Goal: Information Seeking & Learning: Learn about a topic

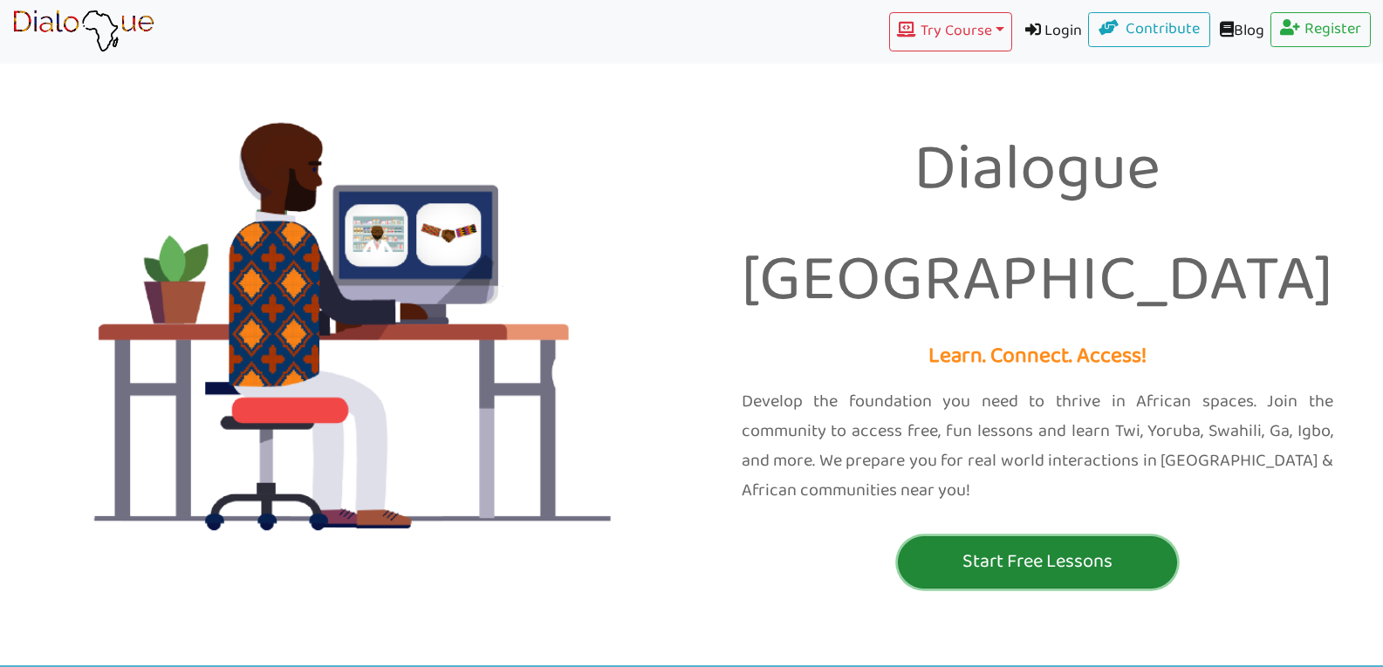
click at [931, 546] on p "Start Free Lessons" at bounding box center [1037, 562] width 270 height 32
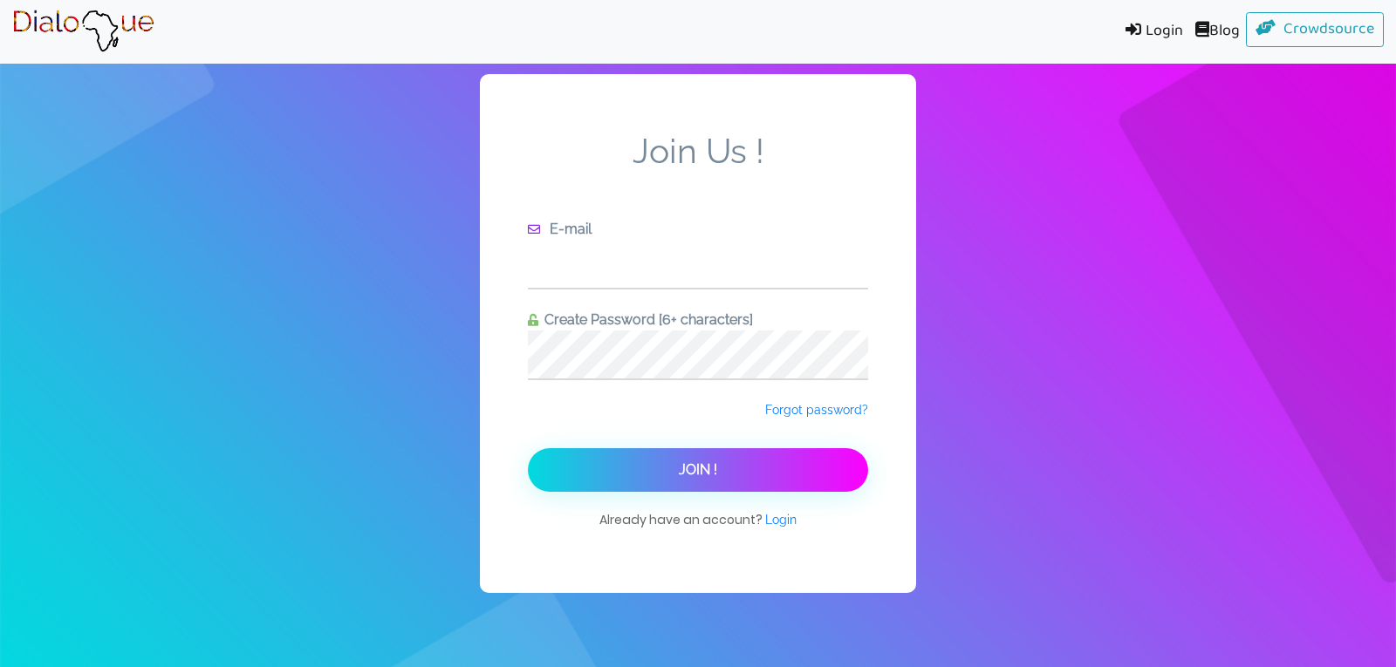
drag, startPoint x: 627, startPoint y: 280, endPoint x: 718, endPoint y: 572, distance: 306.1
click at [630, 285] on input "text" at bounding box center [698, 264] width 340 height 48
click at [770, 518] on span "Login" at bounding box center [780, 520] width 31 height 14
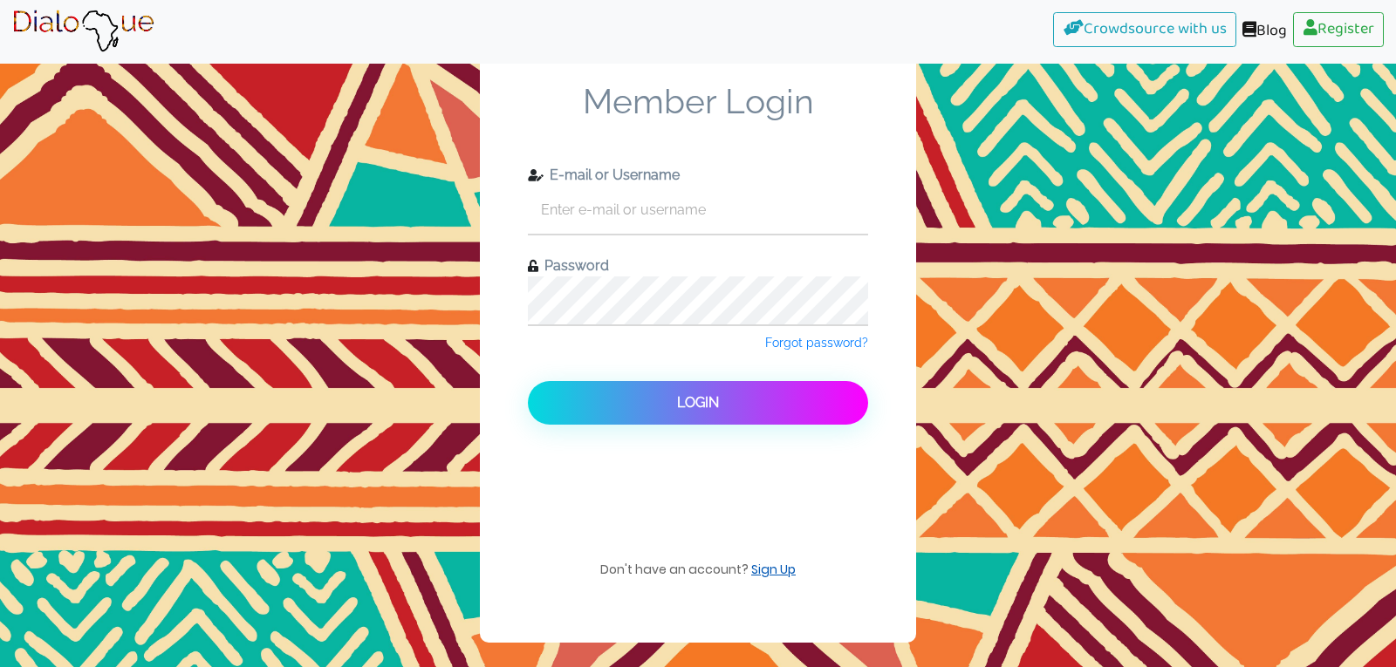
click at [784, 576] on link "Sign Up" at bounding box center [773, 569] width 44 height 17
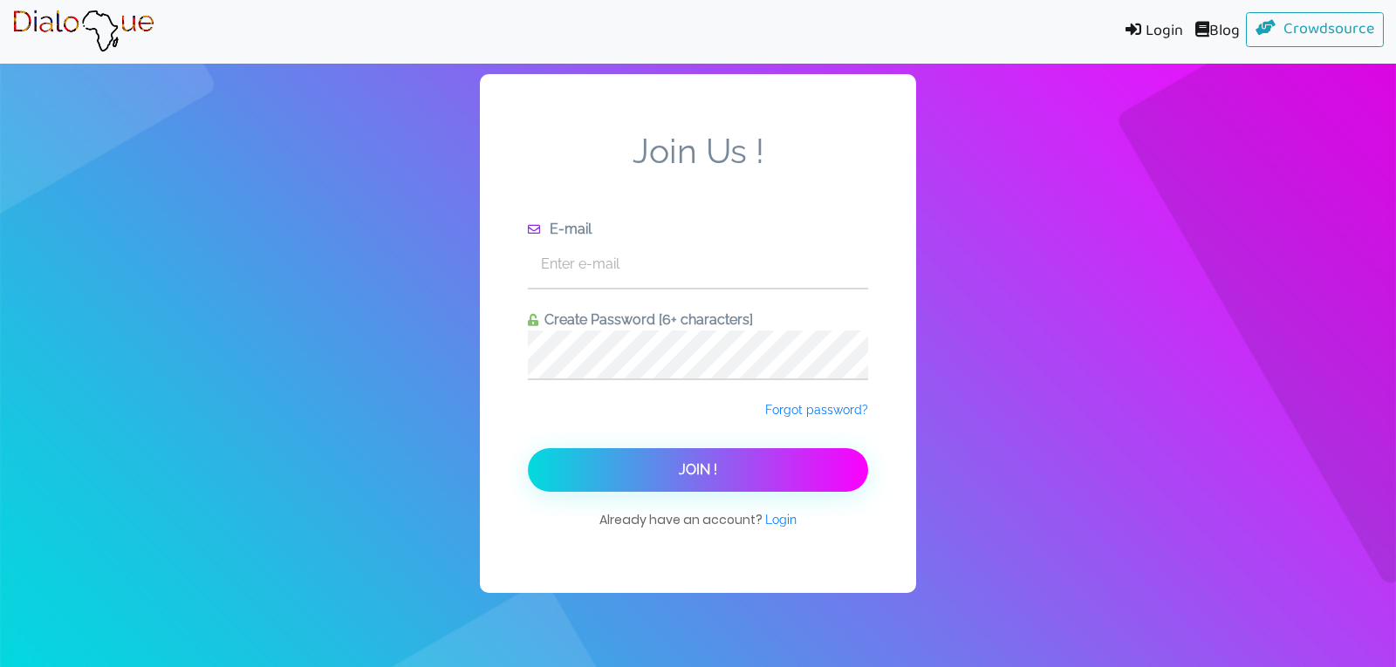
click at [127, 35] on img at bounding box center [83, 32] width 142 height 44
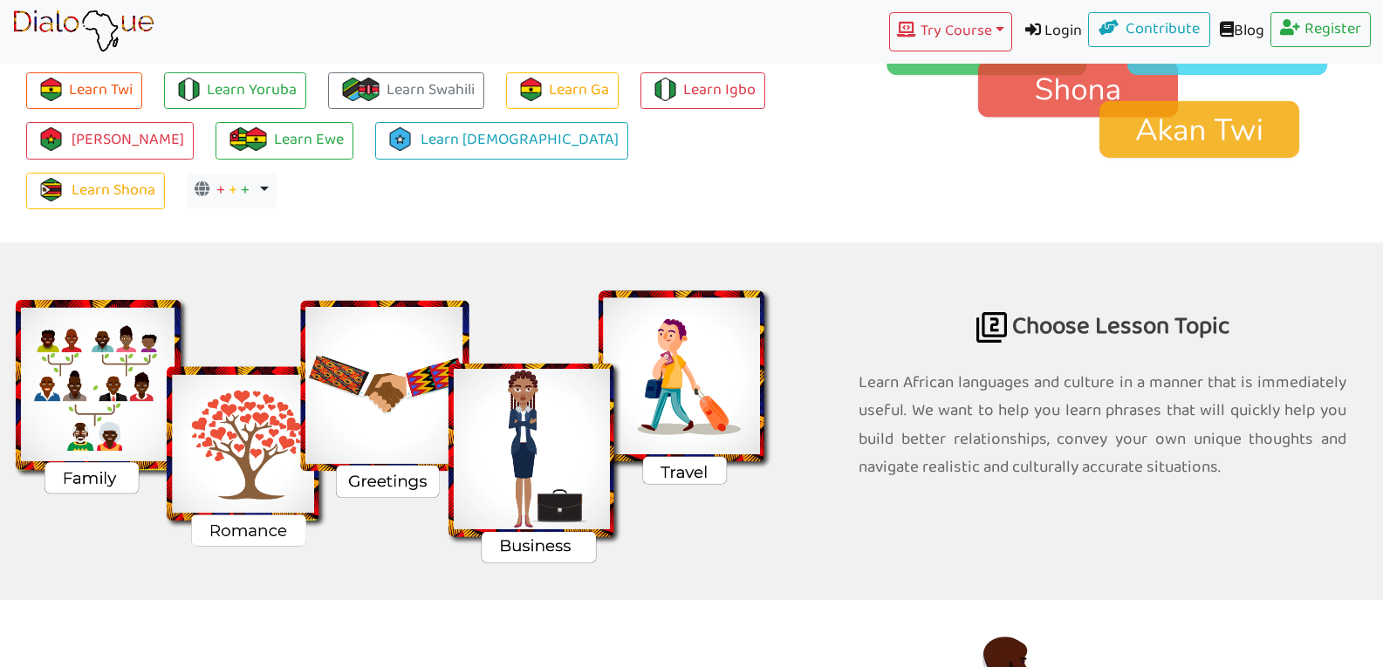
scroll to position [1483, 0]
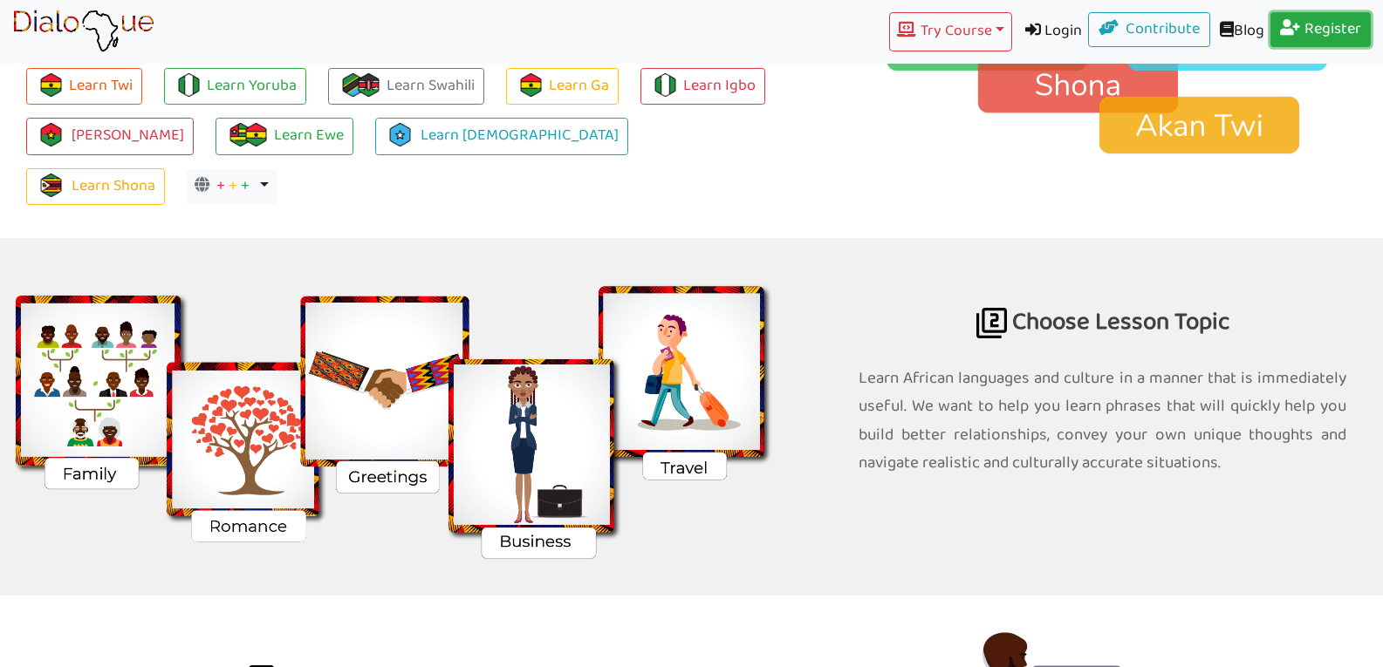
click at [1319, 36] on link "Register" at bounding box center [1320, 29] width 101 height 35
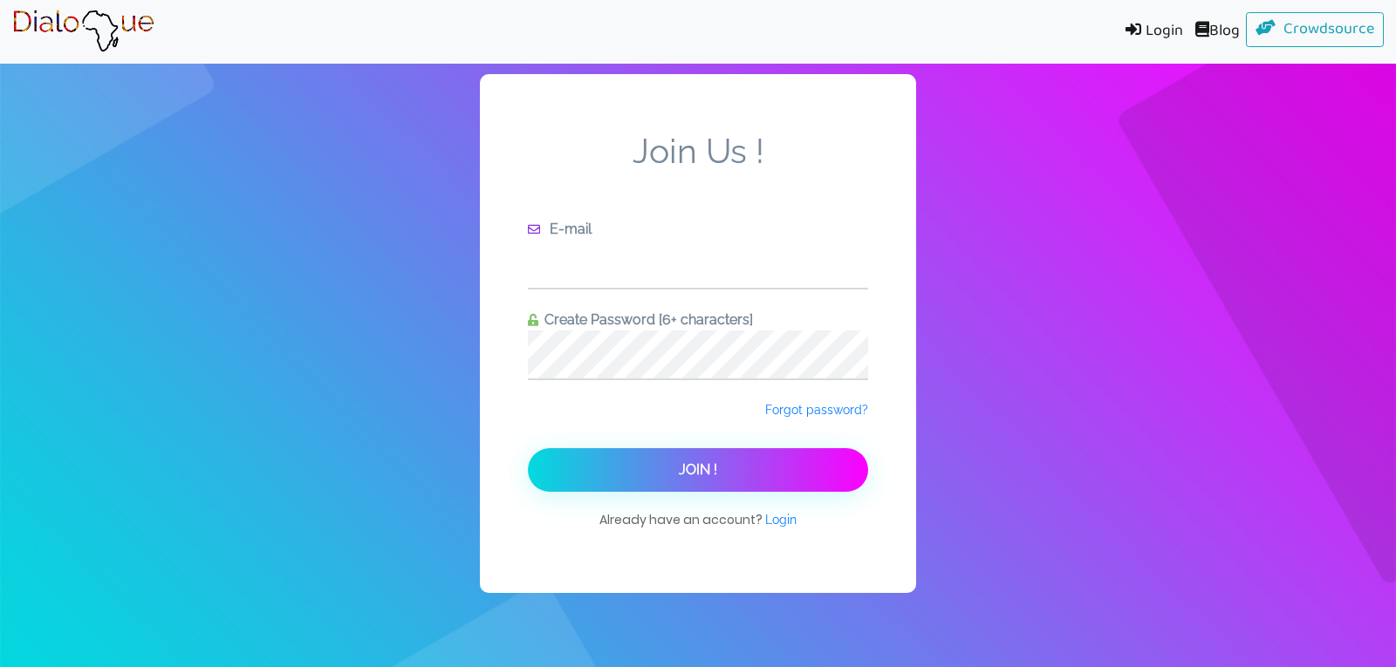
click at [630, 277] on input "text" at bounding box center [698, 264] width 340 height 48
type input "[EMAIL_ADDRESS][DOMAIN_NAME]"
click at [528, 448] on button "Join !" at bounding box center [698, 470] width 340 height 44
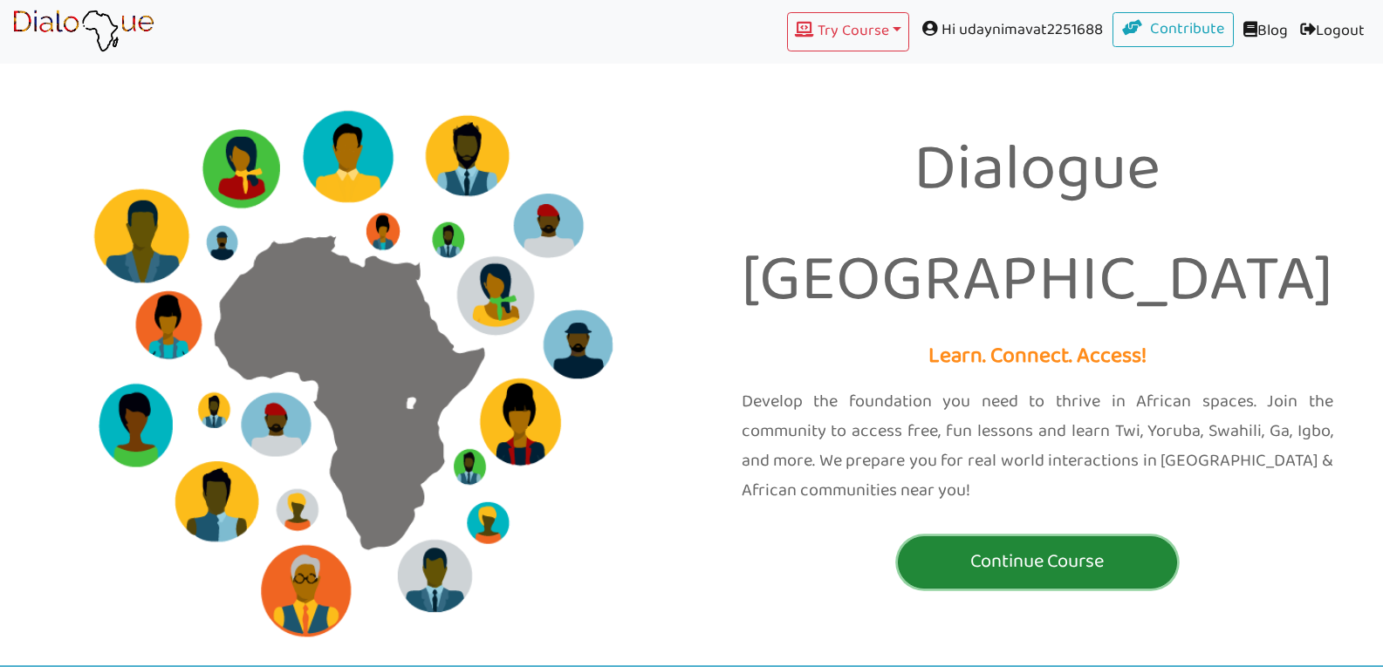
click at [1002, 546] on p "Continue Course" at bounding box center [1037, 562] width 270 height 32
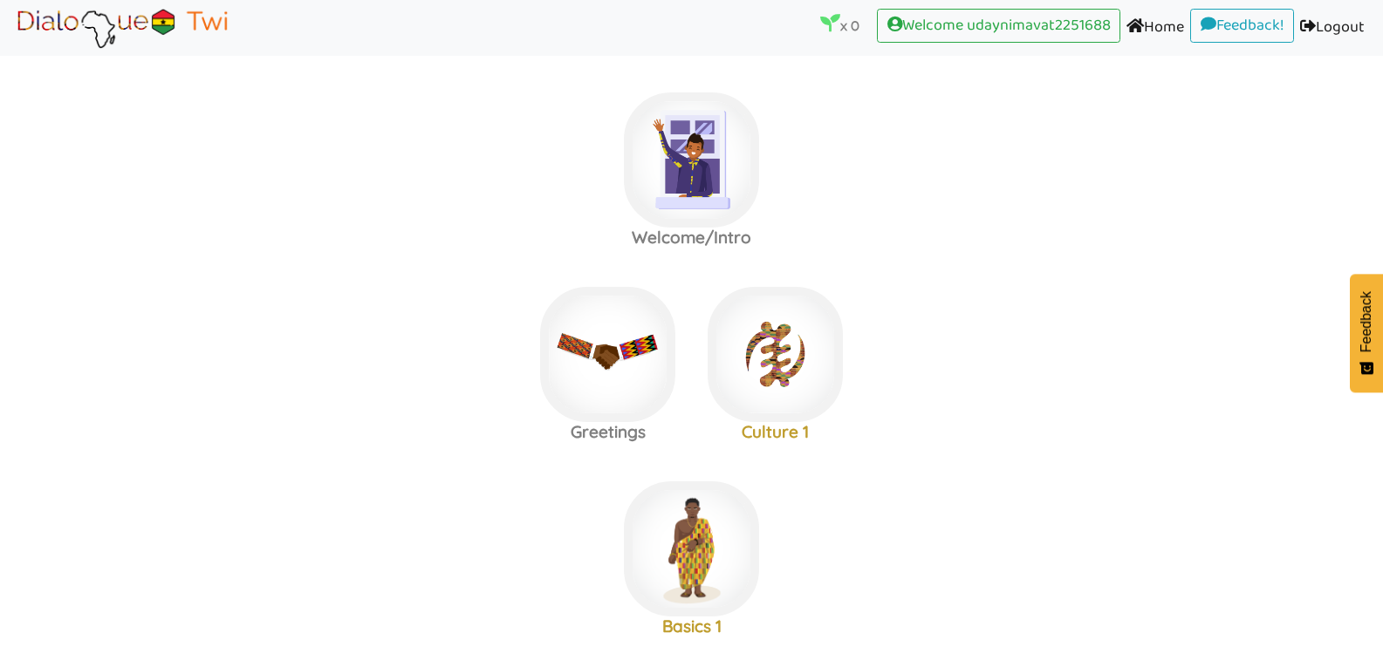
drag, startPoint x: 173, startPoint y: 12, endPoint x: 85, endPoint y: 17, distance: 88.2
click at [213, 168] on label "Welcome/Intro" at bounding box center [691, 160] width 1383 height 188
click at [685, 118] on img at bounding box center [691, 159] width 135 height 135
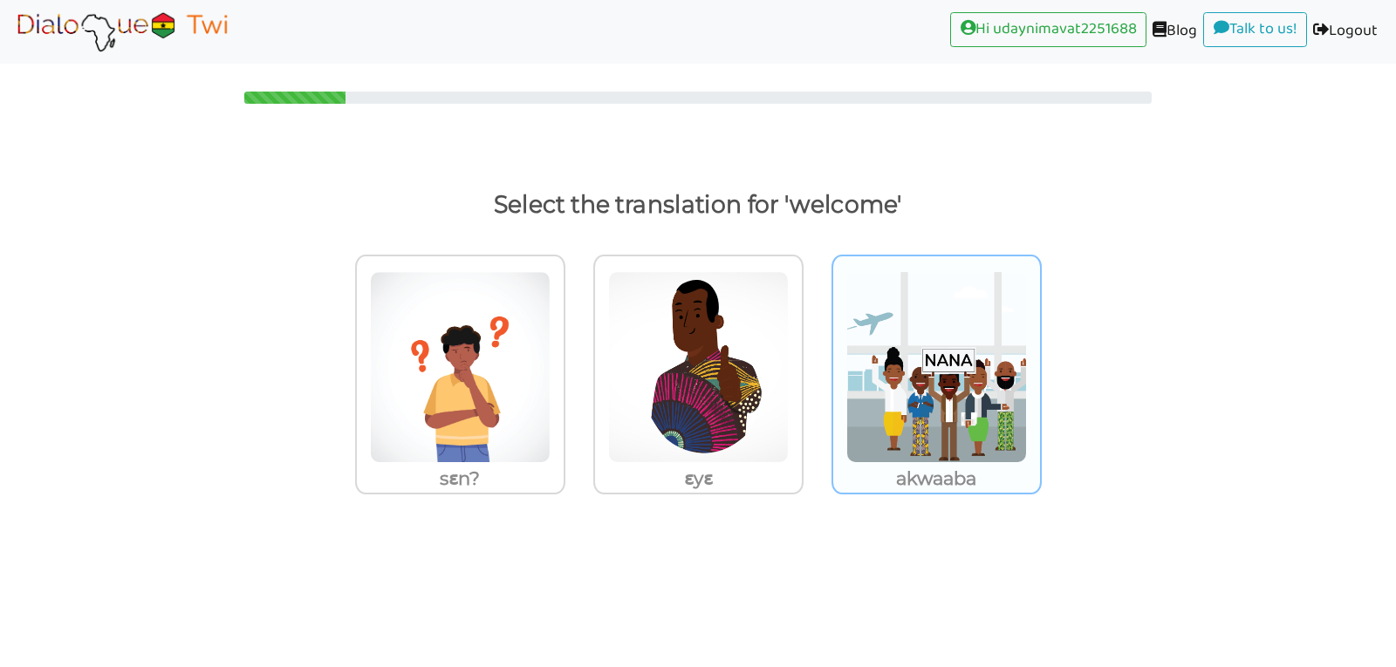
click at [551, 366] on img at bounding box center [460, 367] width 181 height 192
click at [577, 363] on input "akwaaba" at bounding box center [570, 356] width 13 height 13
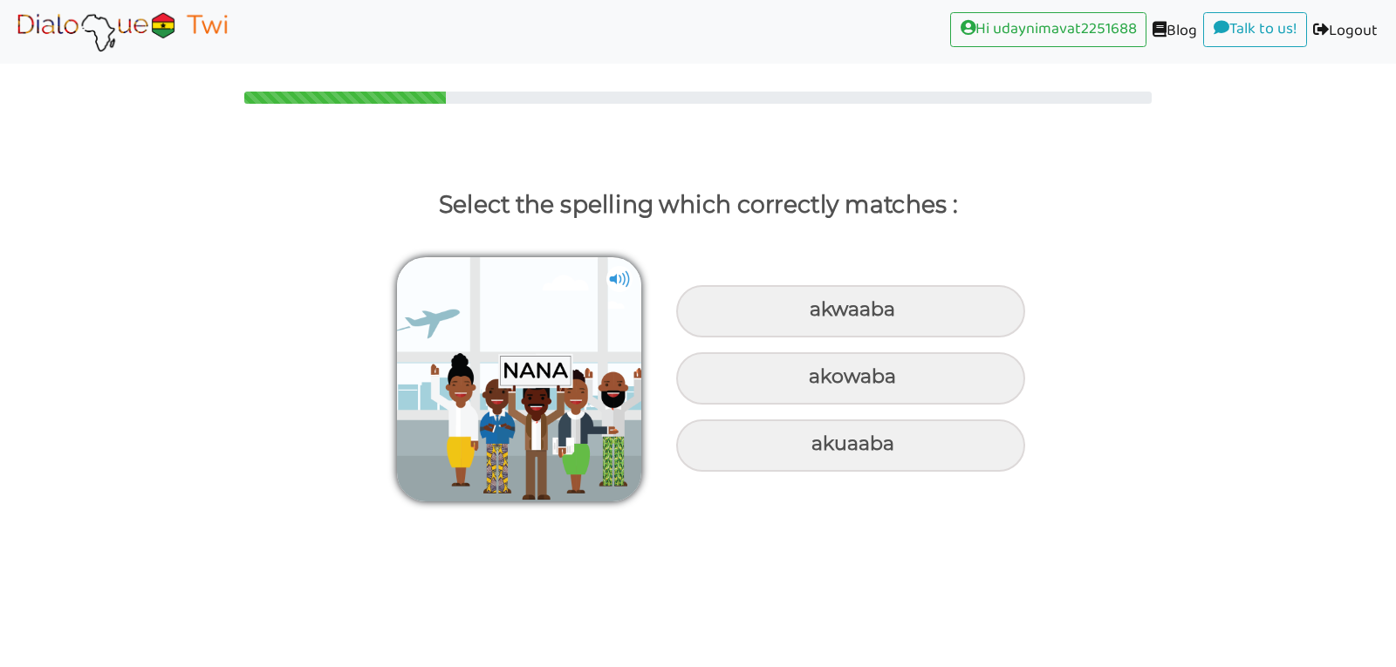
click at [606, 277] on img at bounding box center [519, 379] width 244 height 244
click at [618, 277] on img at bounding box center [619, 279] width 26 height 26
click at [737, 305] on div "akwaaba" at bounding box center [850, 311] width 349 height 52
click at [806, 305] on input "akwaaba" at bounding box center [811, 310] width 11 height 11
radio input "true"
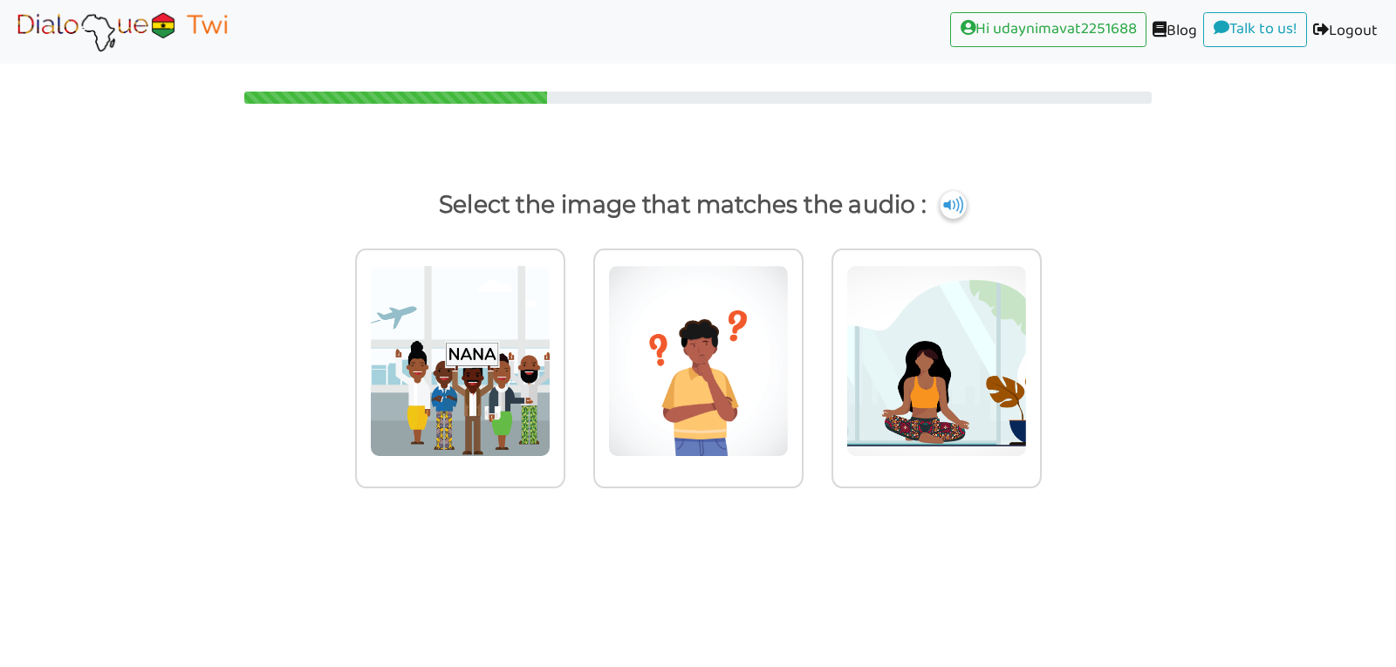
click at [953, 214] on img at bounding box center [953, 205] width 26 height 28
click at [444, 445] on img at bounding box center [460, 361] width 181 height 192
click at [564, 357] on input "radio" at bounding box center [570, 350] width 13 height 13
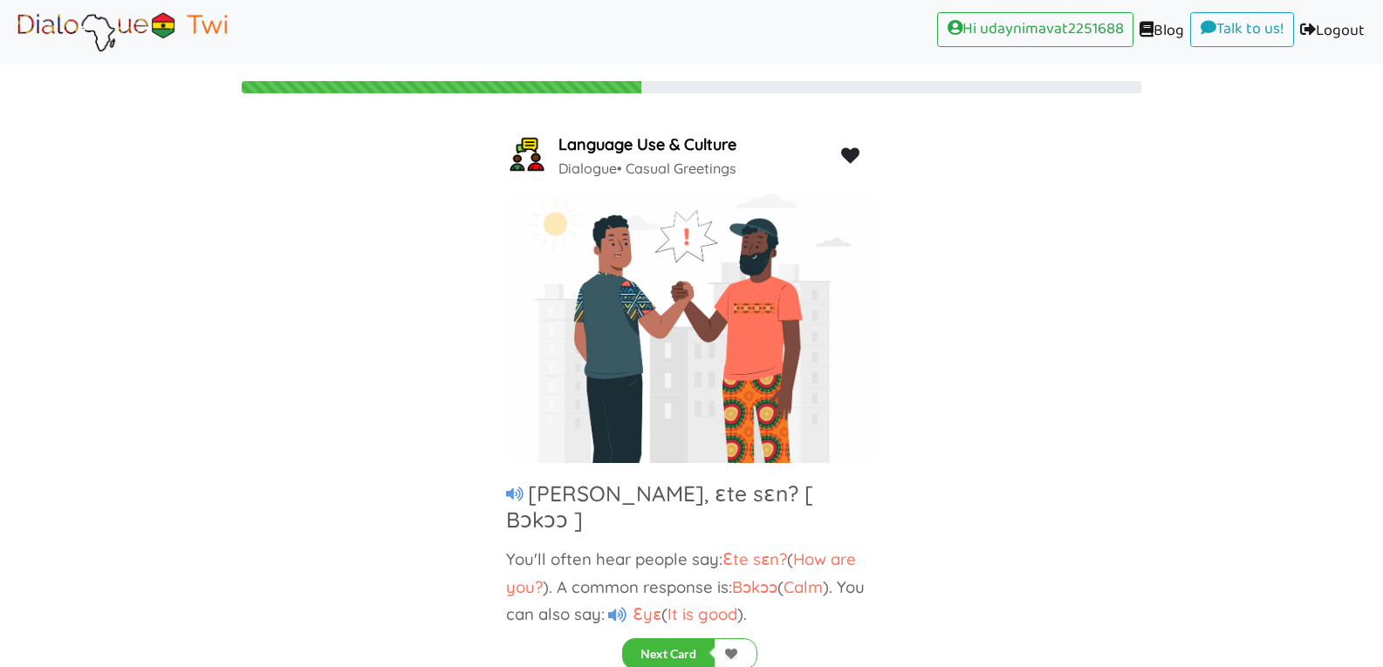
scroll to position [13, 0]
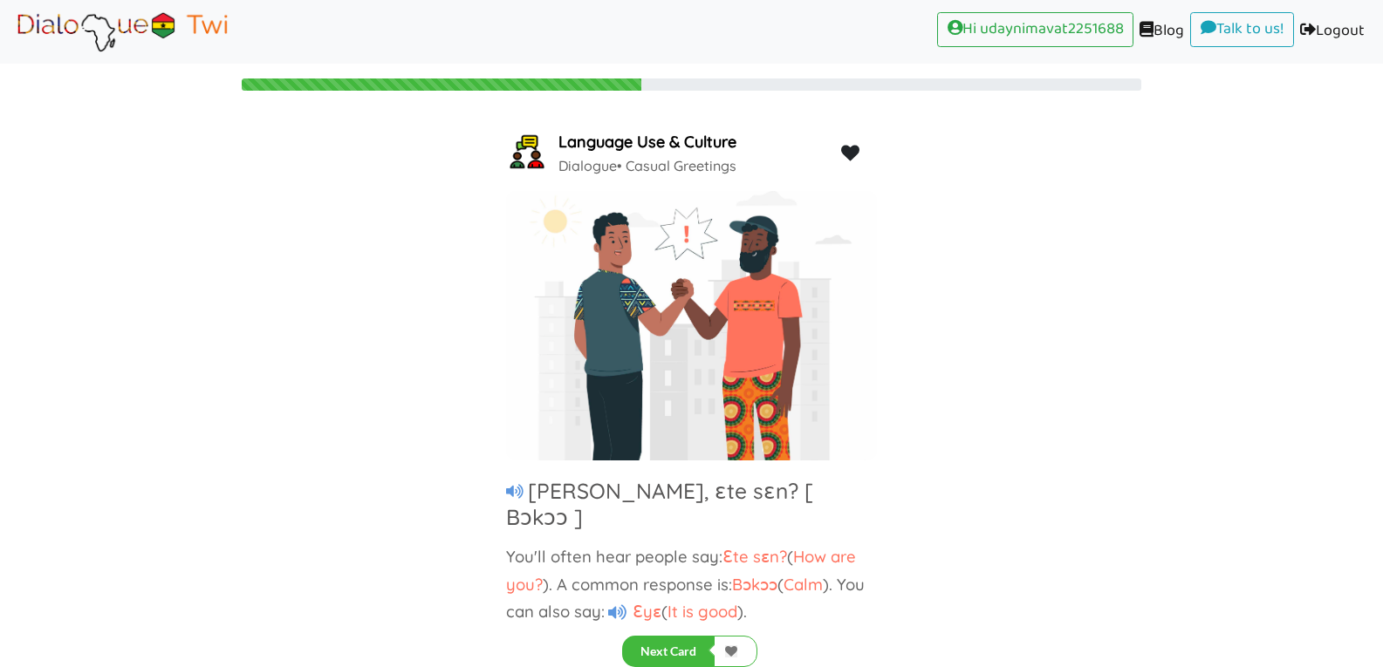
click at [927, 433] on div "Language Use & Culture Dialogue • Casual Greetings [PERSON_NAME], ɛte sɛn? [ Bɔ…" at bounding box center [691, 367] width 1383 height 480
click at [670, 640] on button "Next Card" at bounding box center [668, 651] width 92 height 31
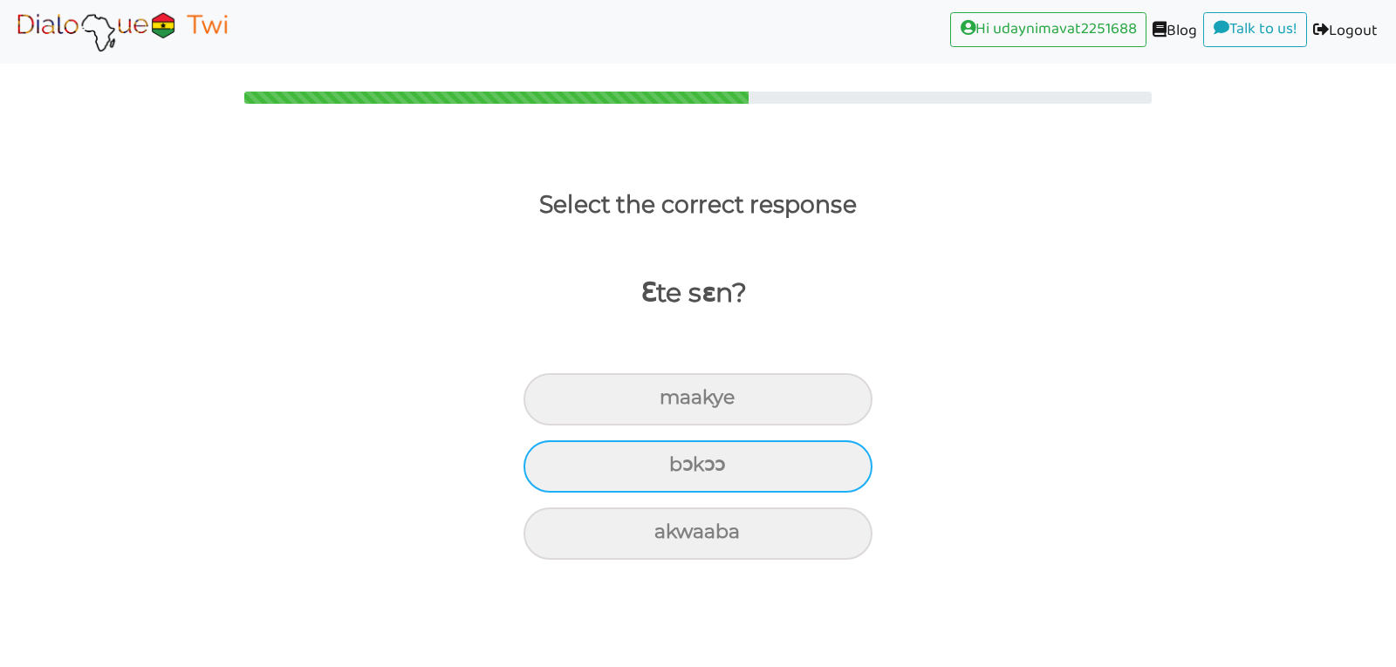
click at [743, 426] on div "bɔkɔɔ" at bounding box center [698, 399] width 349 height 52
click at [673, 404] on input "bɔkɔɔ" at bounding box center [666, 398] width 11 height 11
radio input "true"
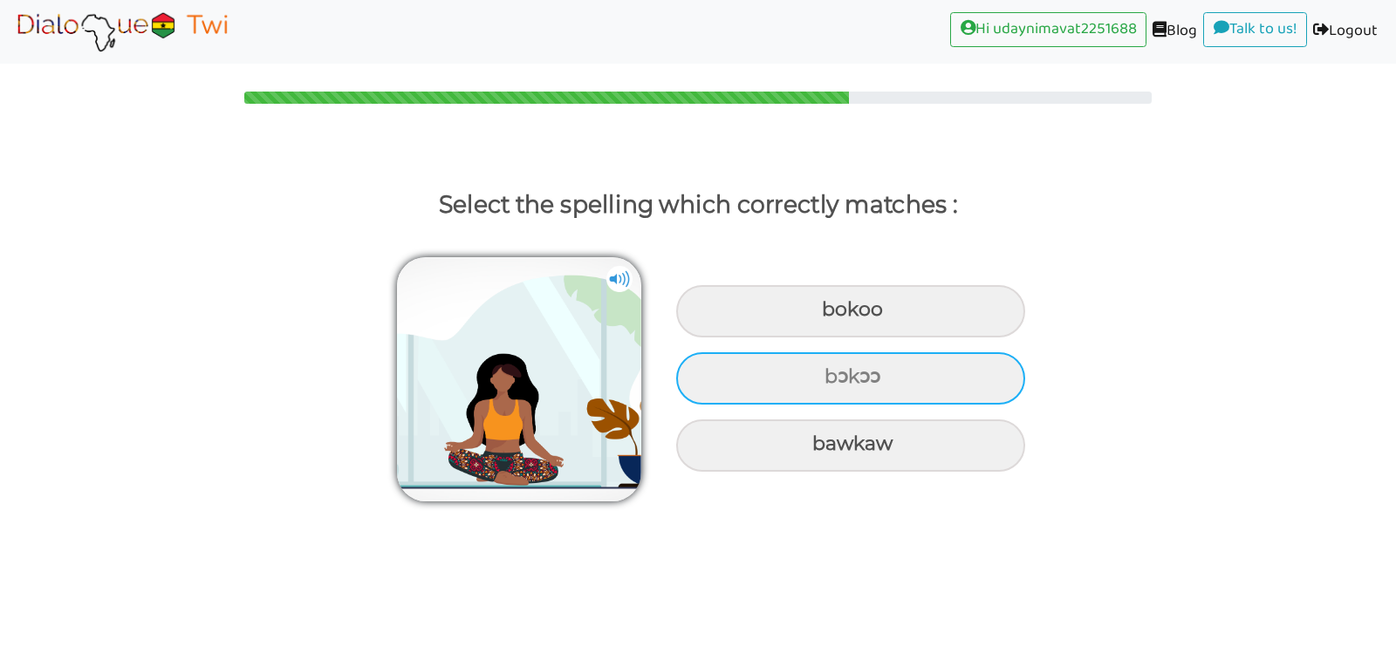
click at [729, 338] on div "bɔkɔɔ" at bounding box center [850, 311] width 349 height 52
click at [818, 316] on input "bɔkɔɔ" at bounding box center [823, 310] width 11 height 11
radio input "true"
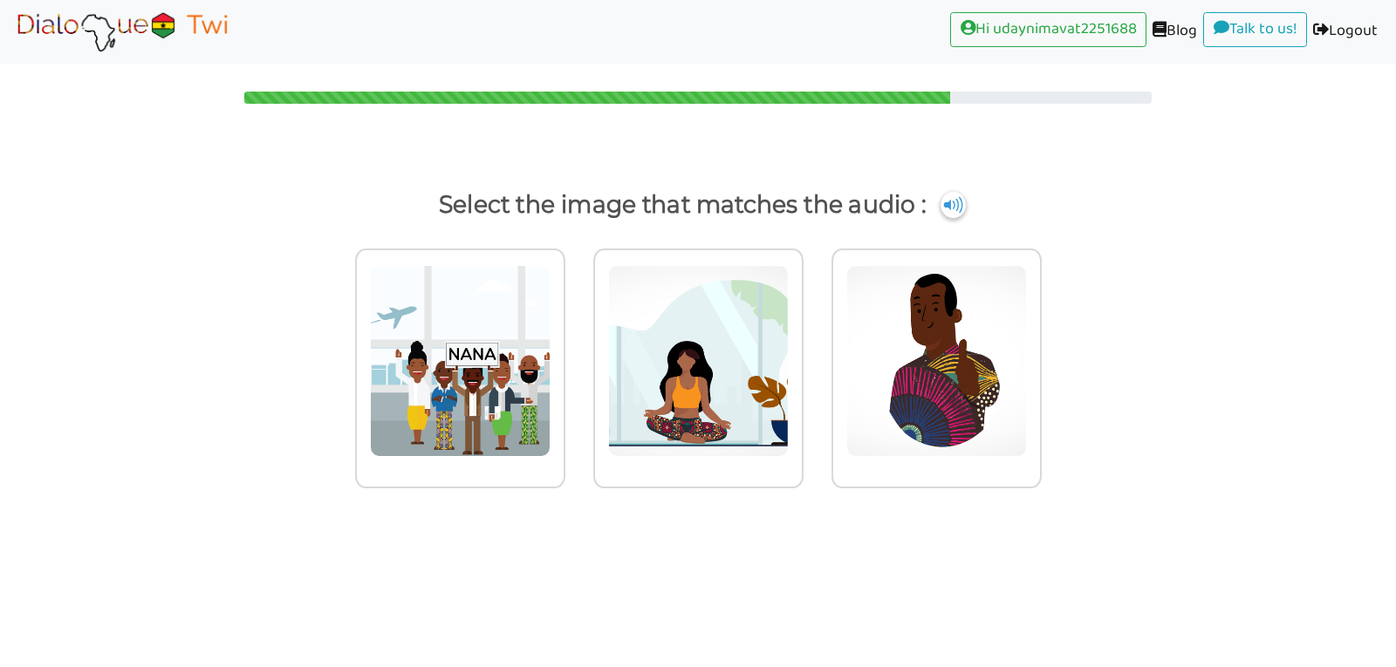
click at [551, 366] on img at bounding box center [460, 361] width 181 height 192
click at [577, 357] on input "radio" at bounding box center [570, 350] width 13 height 13
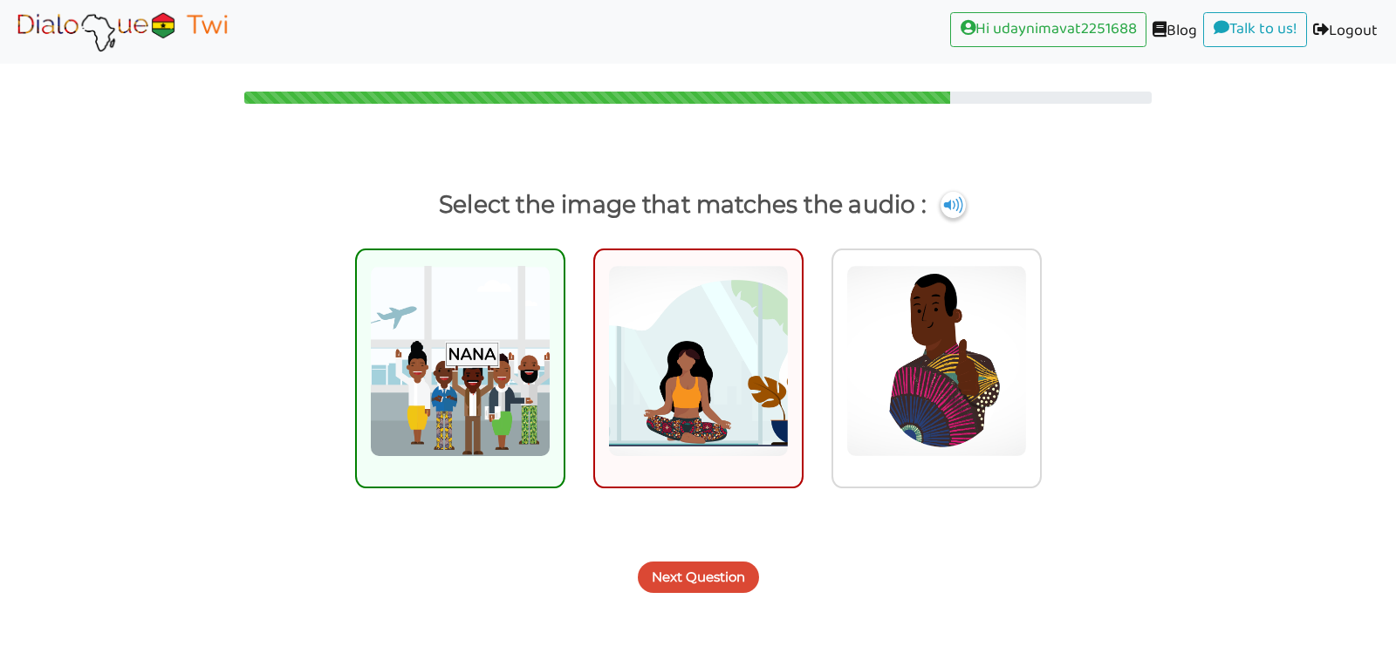
click at [548, 465] on div at bounding box center [460, 369] width 210 height 240
click at [564, 357] on input "radio" at bounding box center [570, 350] width 13 height 13
click at [671, 584] on button "Next Question" at bounding box center [698, 577] width 121 height 31
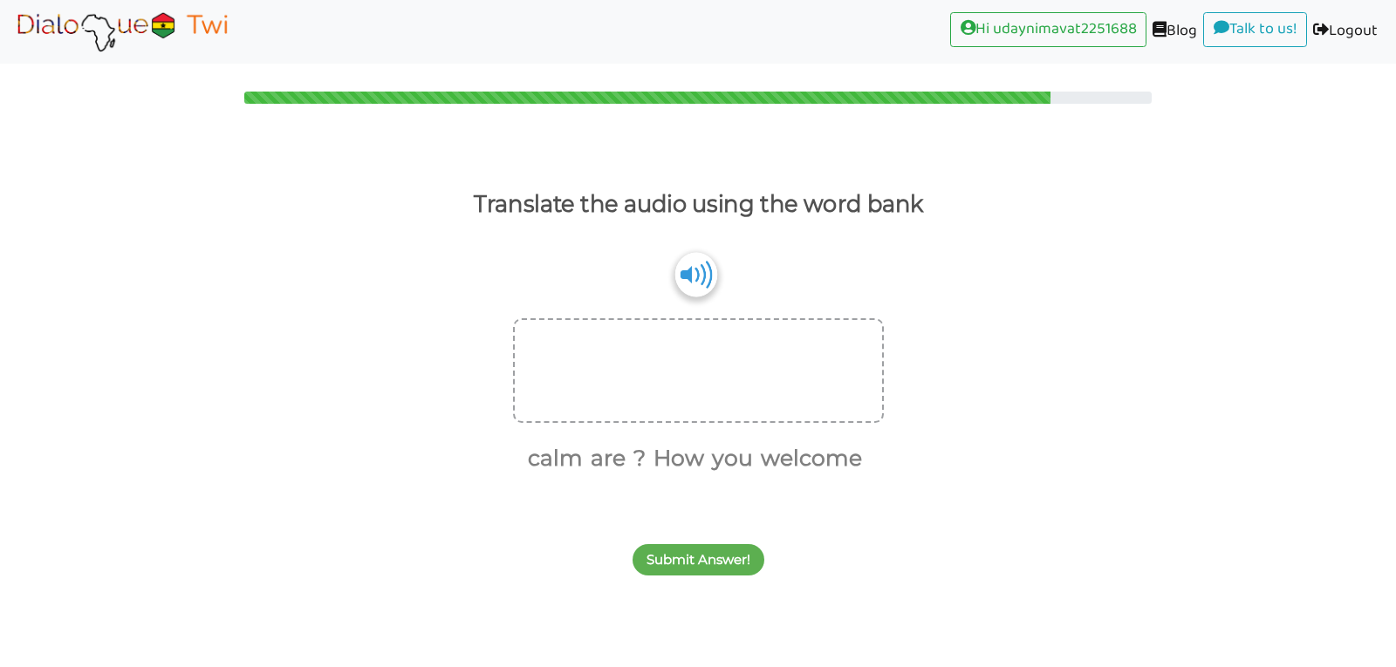
click at [690, 265] on img at bounding box center [695, 274] width 42 height 44
click at [644, 388] on div at bounding box center [698, 370] width 371 height 105
click at [677, 462] on button "How" at bounding box center [675, 458] width 57 height 33
click at [642, 457] on button "are" at bounding box center [633, 458] width 41 height 33
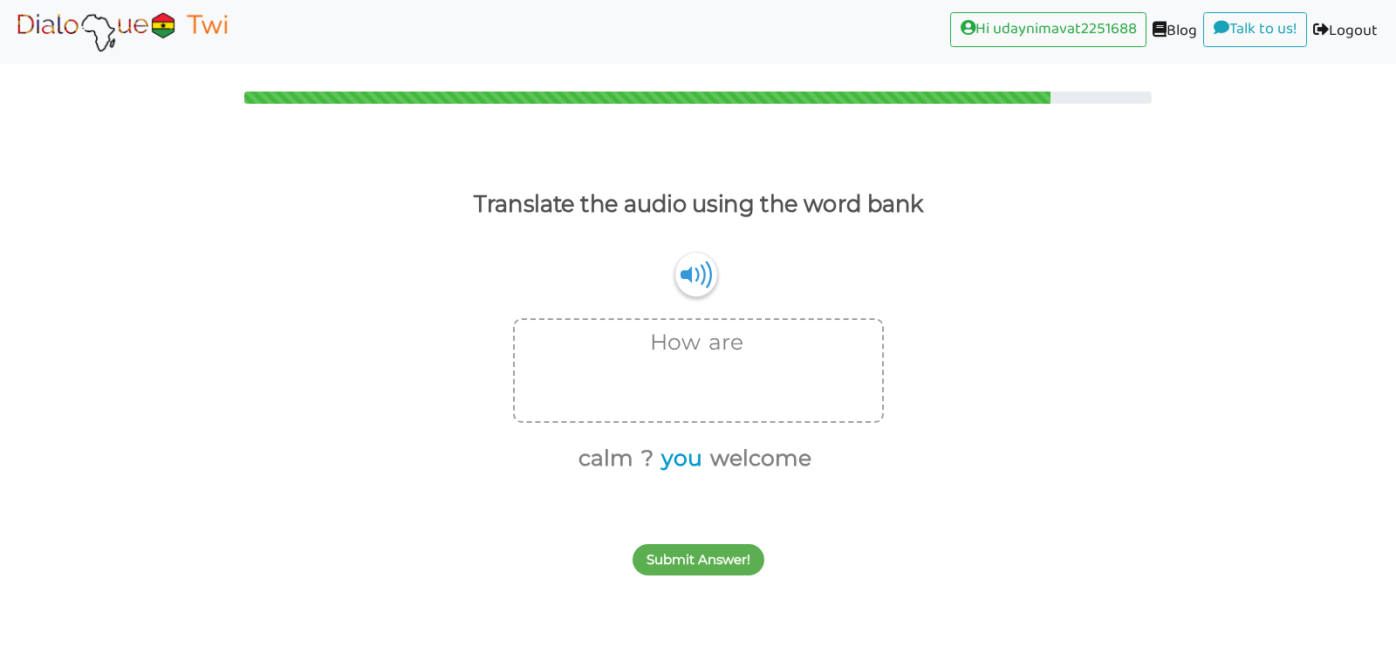
click at [673, 463] on button "you" at bounding box center [678, 458] width 47 height 33
click at [657, 456] on button "calm" at bounding box center [627, 458] width 61 height 33
click at [643, 453] on button "?" at bounding box center [637, 458] width 18 height 33
click at [661, 572] on button "Submit Answer!" at bounding box center [699, 559] width 132 height 31
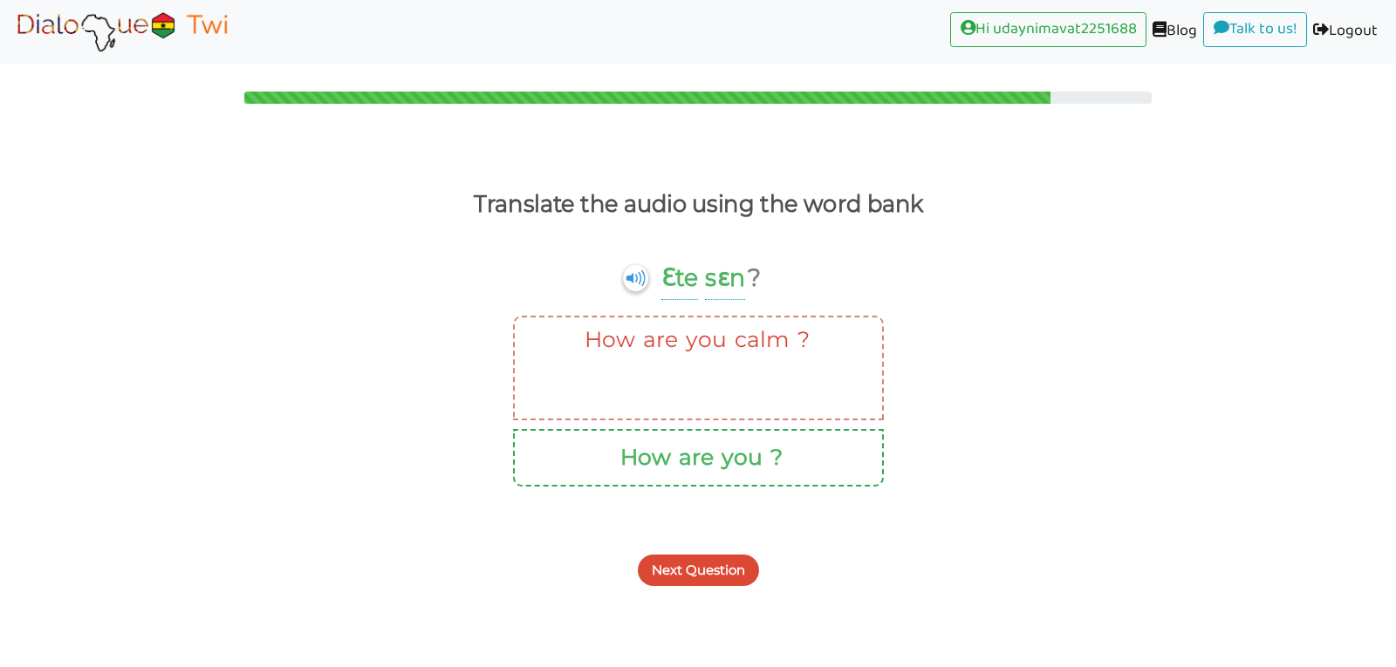
click at [721, 567] on button "Next Question" at bounding box center [698, 570] width 121 height 31
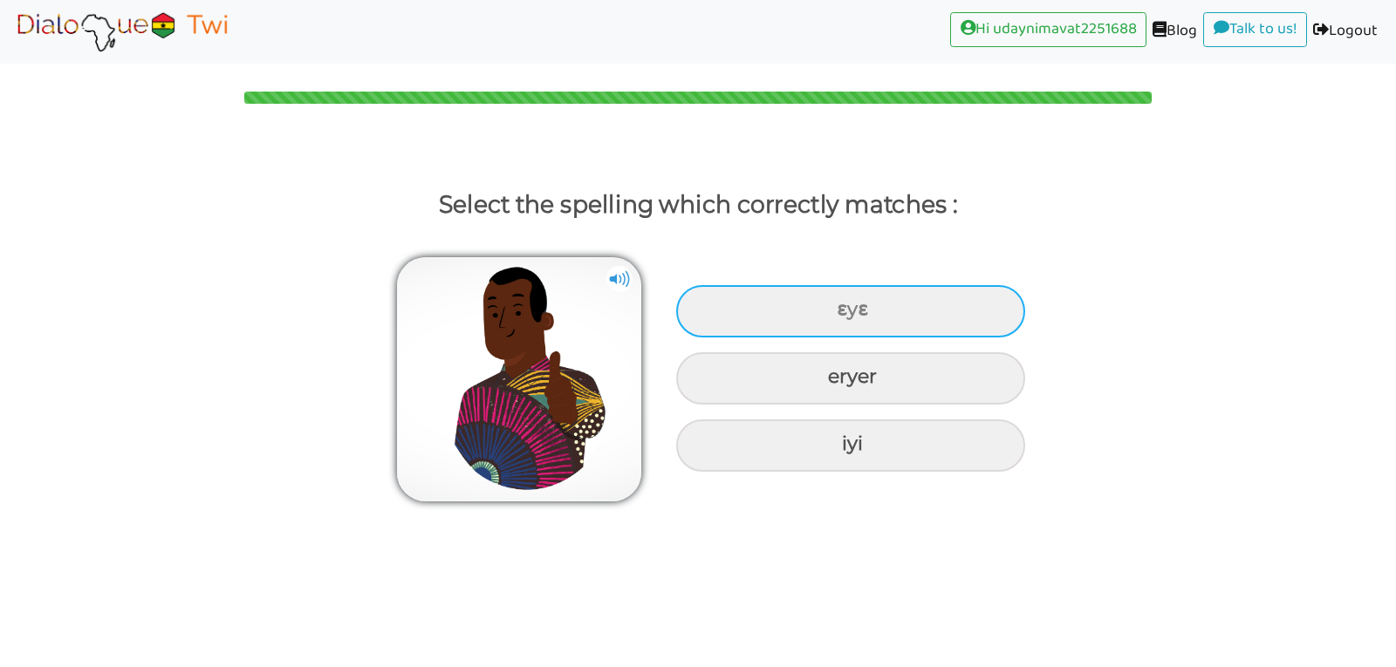
click at [757, 320] on div "ɛyɛ" at bounding box center [850, 311] width 349 height 52
click at [833, 316] on input "ɛyɛ" at bounding box center [838, 310] width 11 height 11
radio input "true"
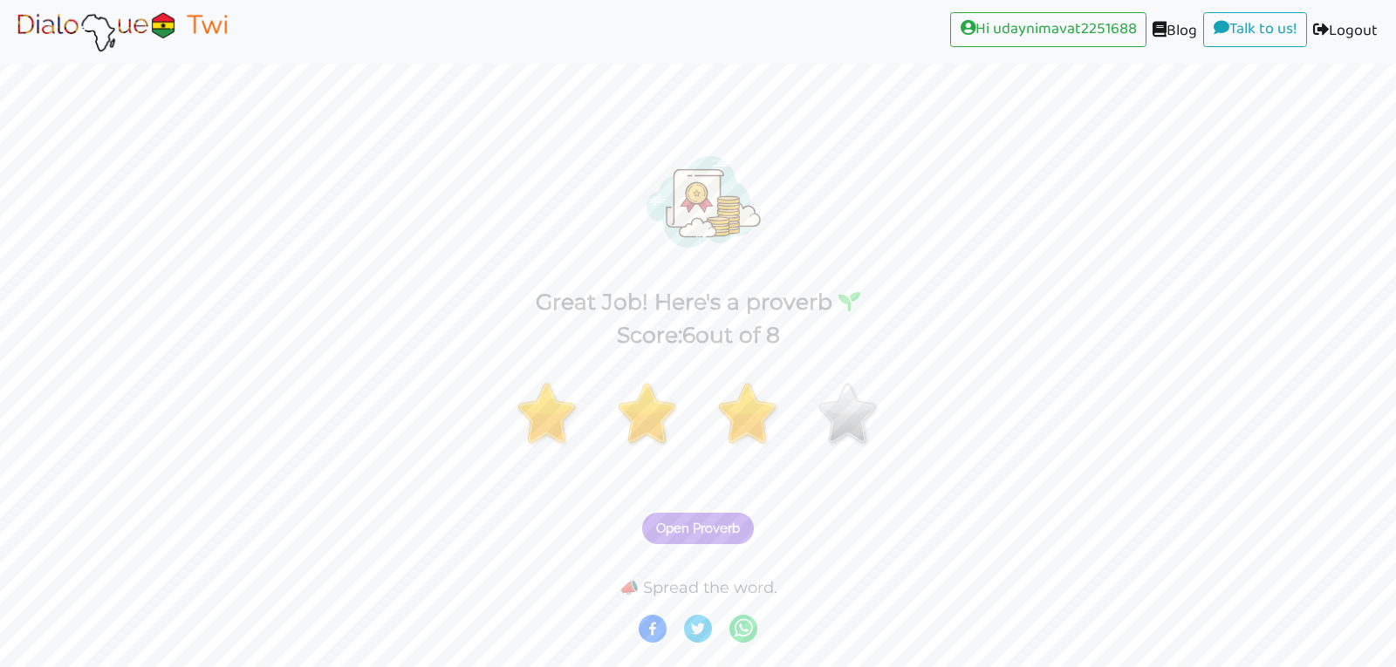
click at [712, 537] on button "Open Proverb" at bounding box center [698, 528] width 112 height 31
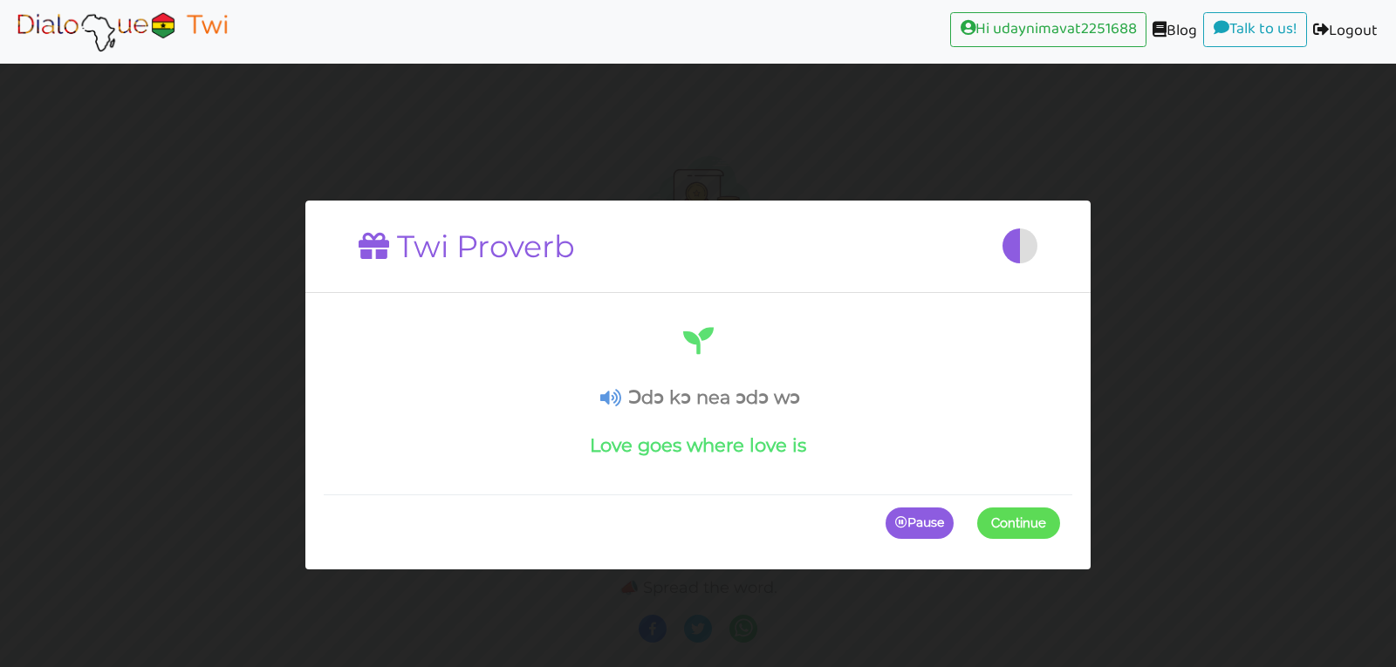
click at [1017, 517] on span "Continue" at bounding box center [1018, 524] width 55 height 16
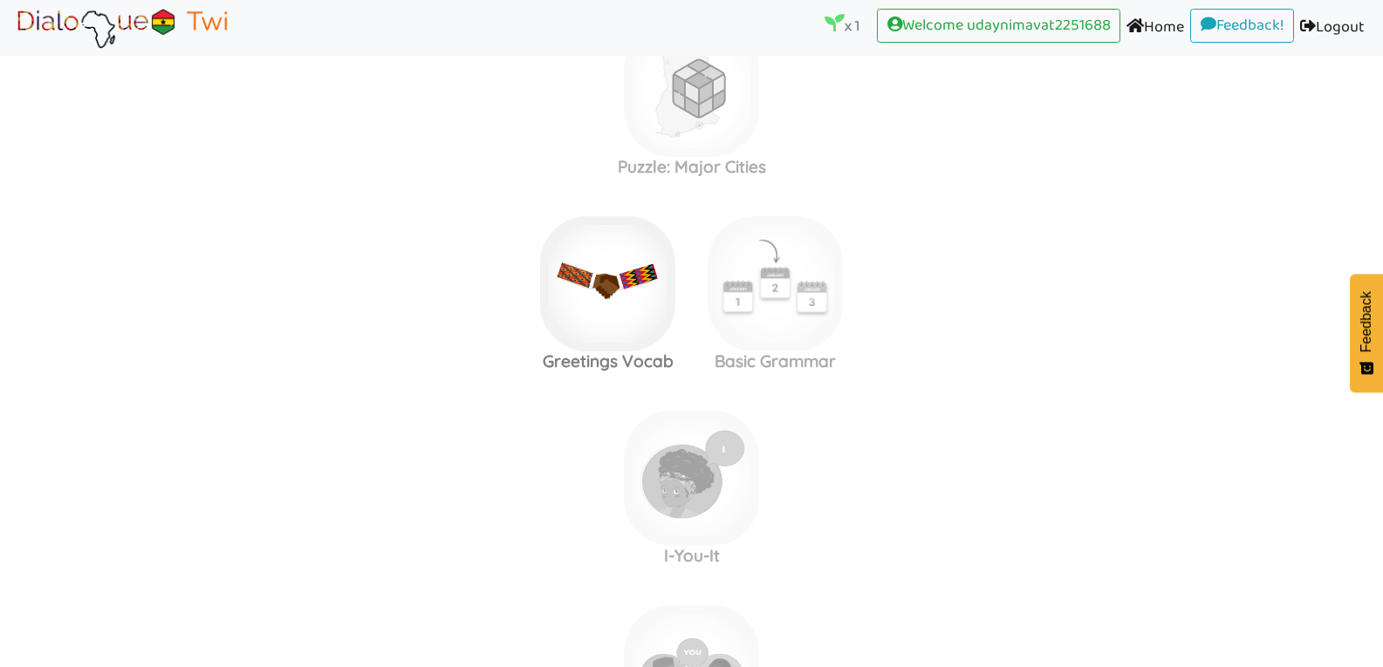
scroll to position [698, 0]
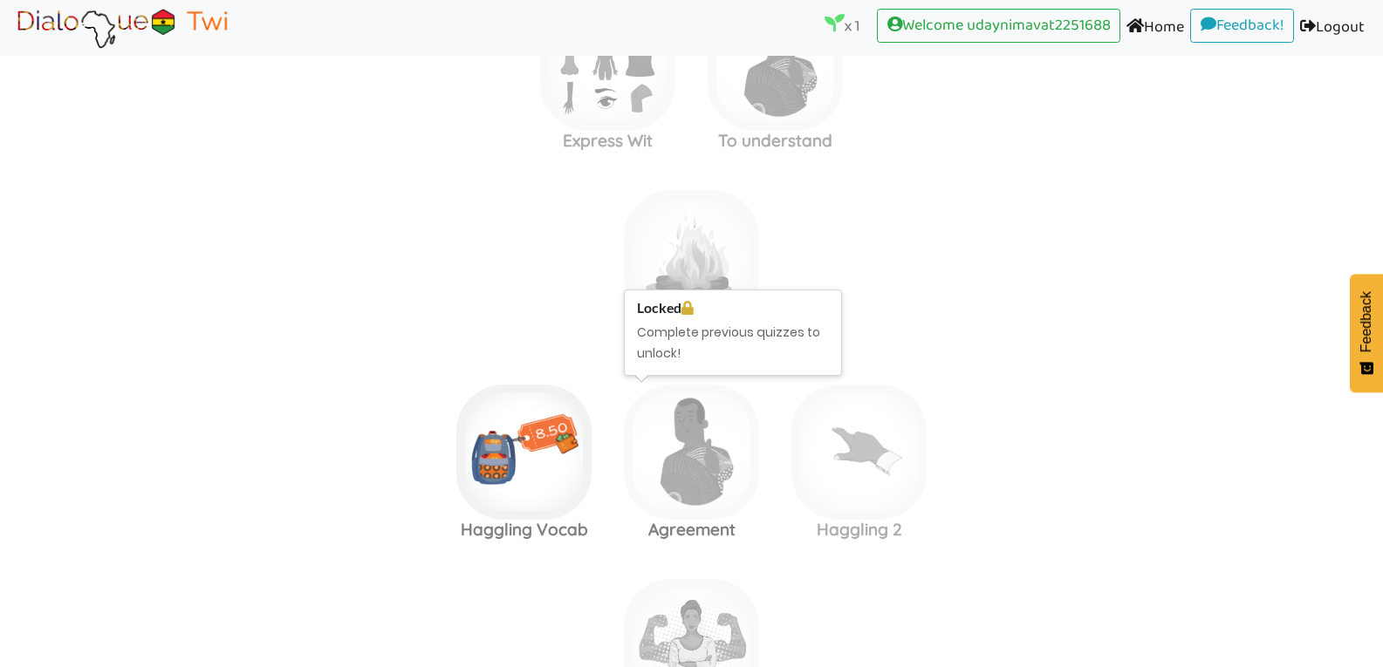
scroll to position [5061, 0]
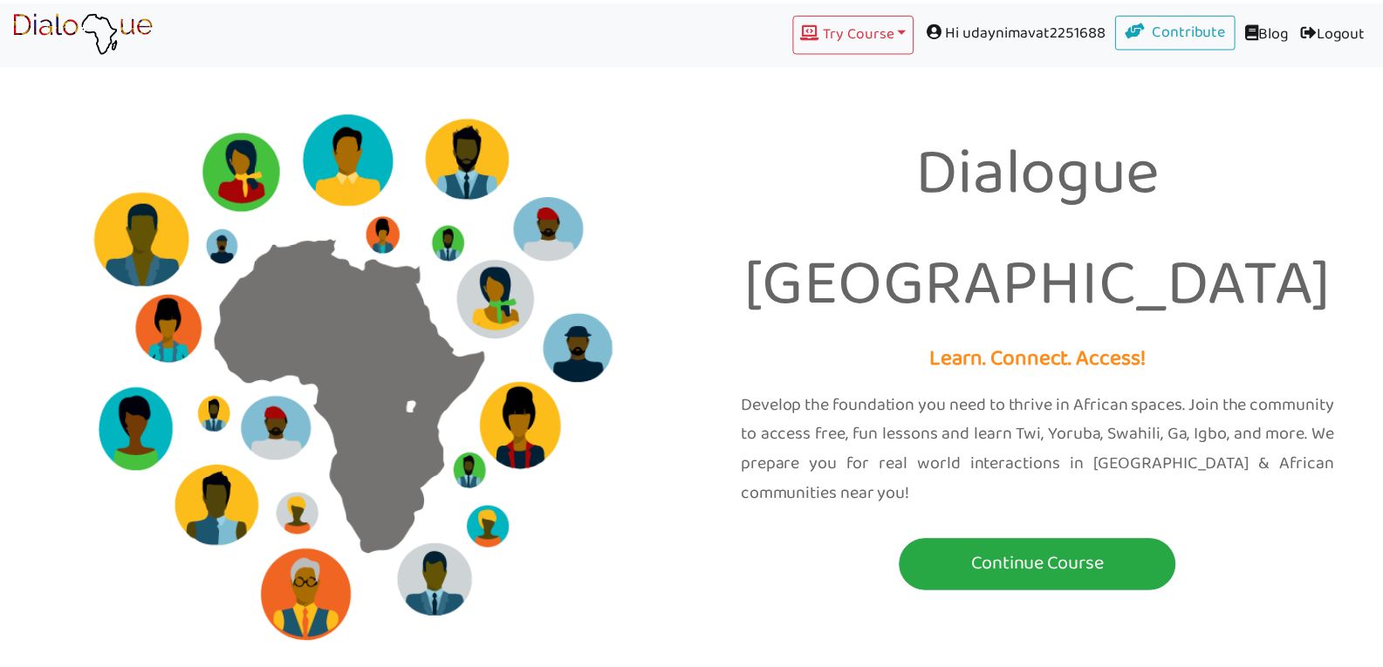
scroll to position [1228, 0]
